Goal: Information Seeking & Learning: Learn about a topic

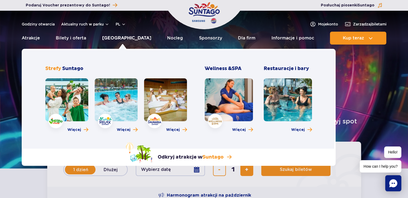
click at [124, 37] on link "[GEOGRAPHIC_DATA]" at bounding box center [126, 38] width 49 height 13
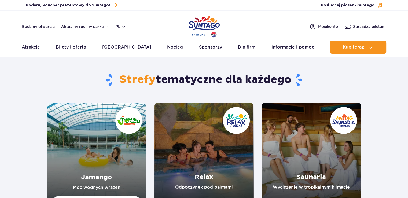
click at [113, 131] on link "Jamango" at bounding box center [96, 152] width 99 height 99
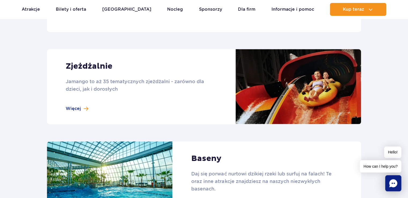
scroll to position [348, 0]
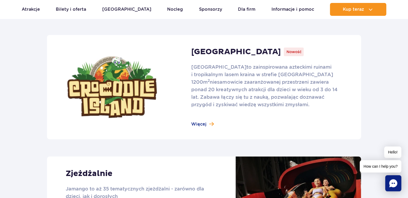
click at [205, 124] on link at bounding box center [204, 87] width 314 height 104
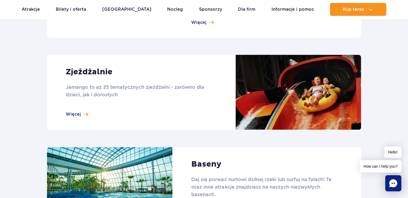
scroll to position [482, 0]
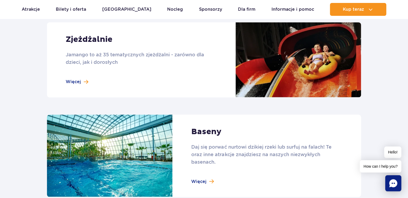
click at [84, 81] on link at bounding box center [204, 59] width 314 height 75
click at [87, 81] on link at bounding box center [204, 59] width 314 height 75
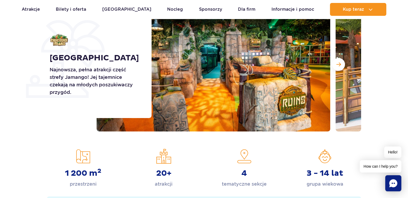
scroll to position [80, 0]
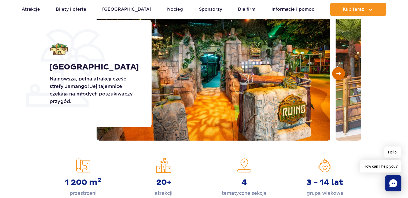
click at [341, 72] on button "Następny slajd" at bounding box center [338, 73] width 13 height 13
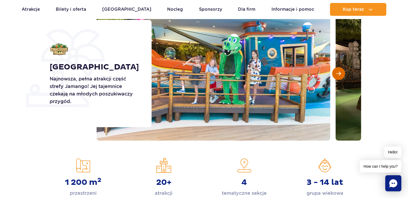
click at [341, 72] on button "Następny slajd" at bounding box center [338, 73] width 13 height 13
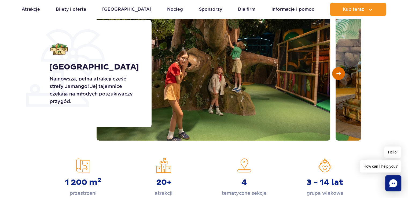
click at [341, 72] on button "Następny slajd" at bounding box center [338, 73] width 13 height 13
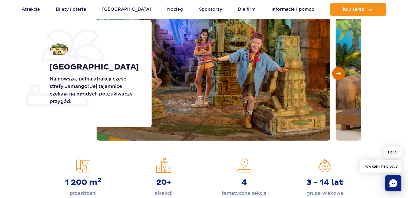
click at [341, 72] on button "Następny slajd" at bounding box center [338, 73] width 13 height 13
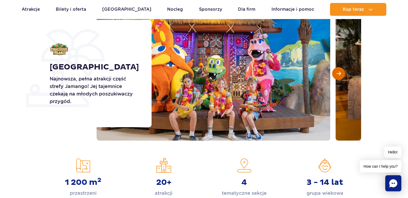
click at [341, 72] on button "Następny slajd" at bounding box center [338, 73] width 13 height 13
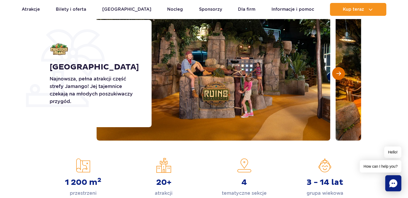
click at [341, 72] on button "Następny slajd" at bounding box center [338, 73] width 13 height 13
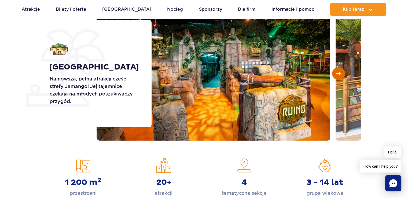
click at [341, 72] on button "Następny slajd" at bounding box center [338, 73] width 13 height 13
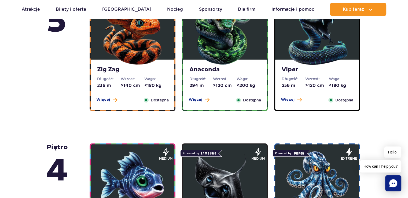
scroll to position [402, 0]
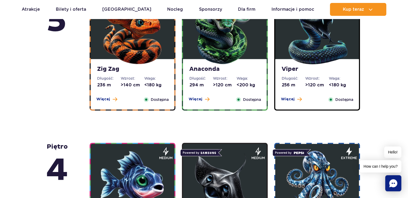
click at [214, 59] on img at bounding box center [224, 33] width 64 height 64
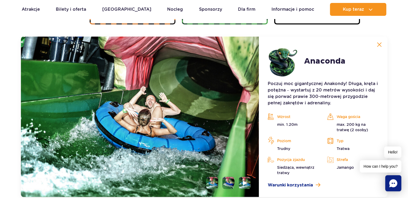
scroll to position [492, 0]
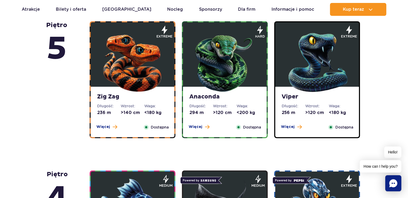
scroll to position [375, 0]
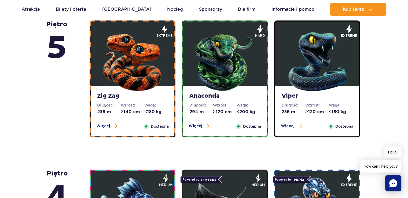
click at [320, 70] on img at bounding box center [317, 60] width 64 height 64
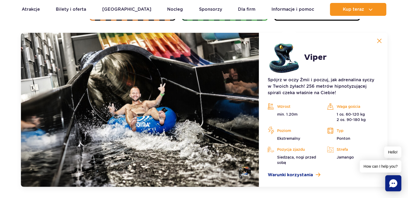
scroll to position [492, 0]
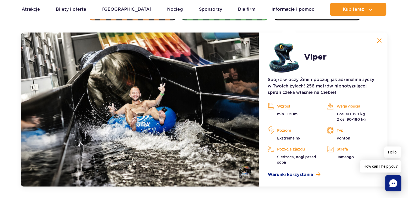
click at [377, 40] on img at bounding box center [379, 40] width 5 height 5
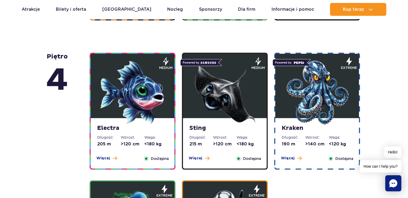
click at [227, 96] on img at bounding box center [224, 92] width 64 height 64
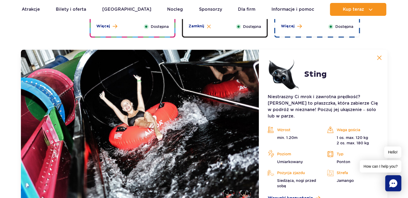
scroll to position [641, 0]
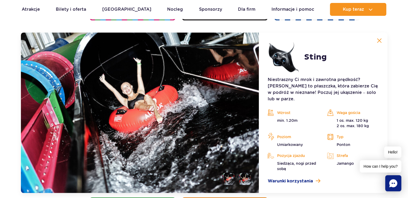
click at [377, 39] on img at bounding box center [379, 40] width 5 height 5
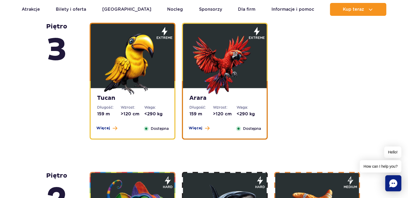
scroll to position [802, 0]
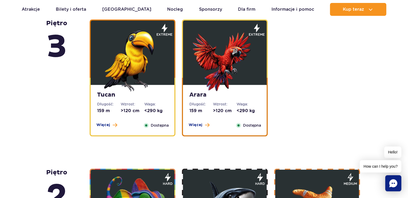
click at [133, 70] on img at bounding box center [132, 59] width 64 height 64
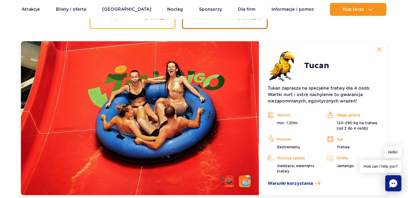
scroll to position [918, 0]
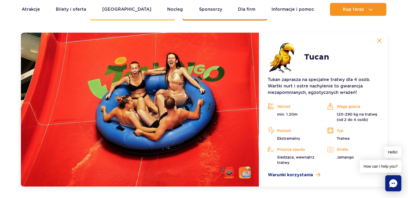
click at [379, 38] on img at bounding box center [379, 40] width 5 height 5
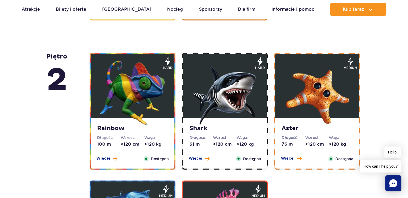
click at [149, 103] on img at bounding box center [132, 92] width 64 height 64
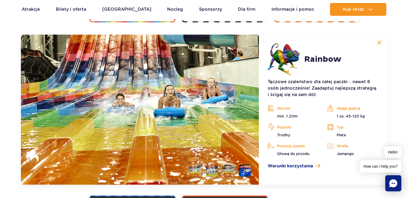
scroll to position [1067, 0]
